Goal: Information Seeking & Learning: Learn about a topic

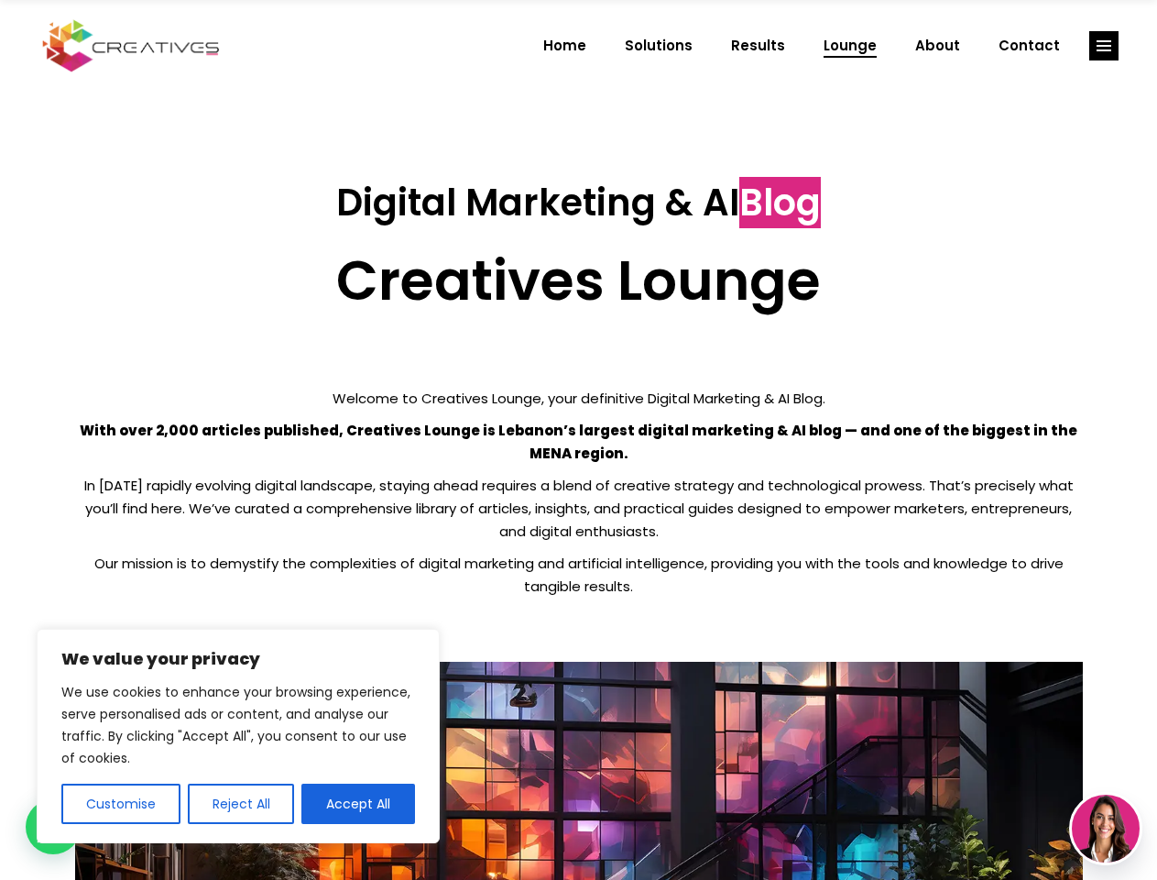
click at [578, 440] on p "With over 2,000 articles published, Creatives Lounge is Lebanon’s largest digit…" at bounding box center [579, 442] width 1008 height 46
click at [120, 804] on button "Customise" at bounding box center [120, 803] width 119 height 40
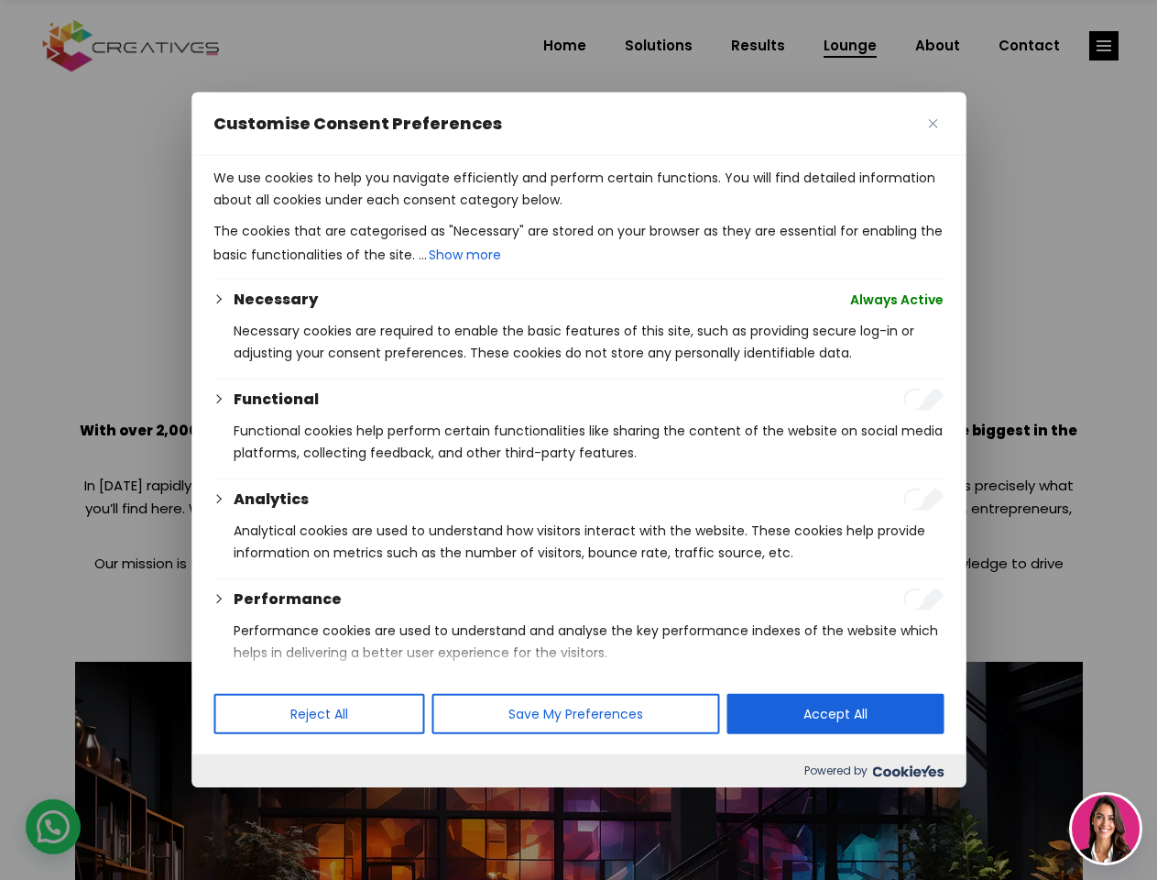
click at [240, 804] on div at bounding box center [578, 440] width 1157 height 880
click at [358, 211] on p "We use cookies to help you navigate efficiently and perform certain functions. …" at bounding box center [579, 189] width 730 height 44
click at [1104, 46] on div at bounding box center [578, 440] width 1157 height 880
click at [1106, 828] on img at bounding box center [1106, 828] width 68 height 68
